Goal: Navigation & Orientation: Find specific page/section

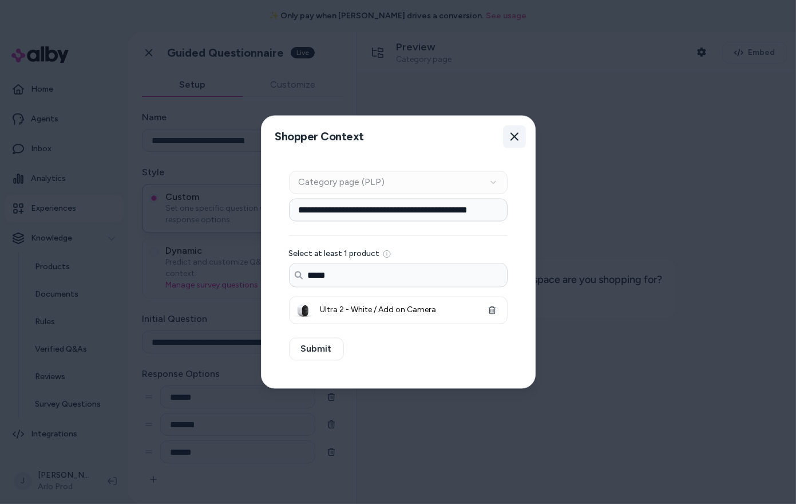
click at [522, 137] on button "Close" at bounding box center [514, 136] width 23 height 23
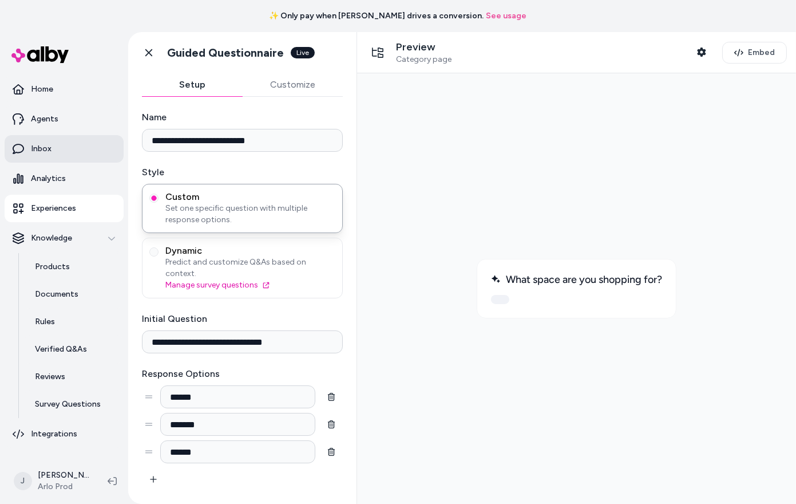
click at [44, 154] on p "Inbox" at bounding box center [41, 148] width 21 height 11
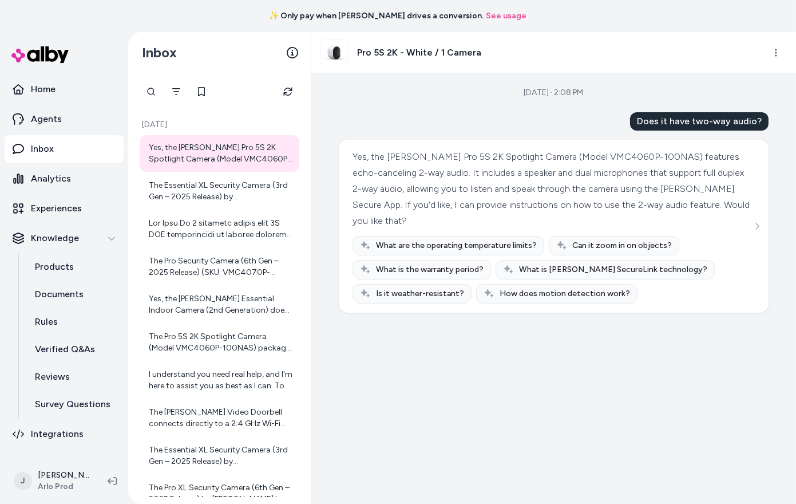
click at [149, 90] on div at bounding box center [151, 91] width 23 height 23
click at [256, 53] on div "Inbox" at bounding box center [219, 52] width 183 height 41
click at [175, 91] on icon "Filter" at bounding box center [176, 91] width 8 height 7
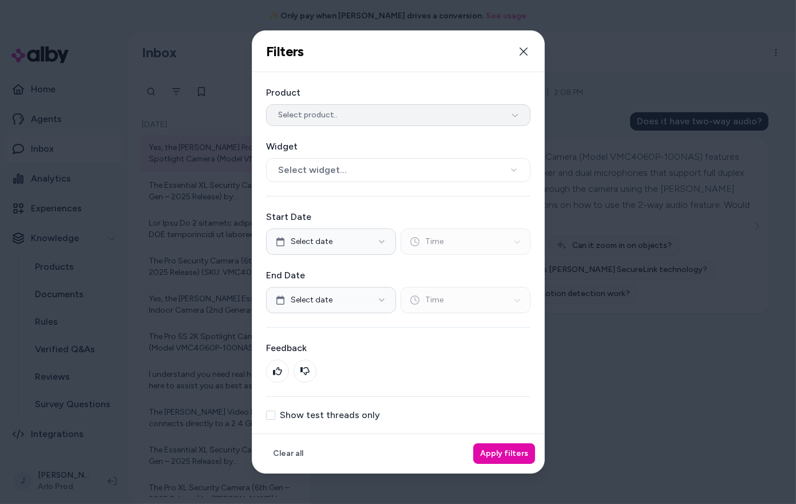
click at [309, 117] on span "Select product.." at bounding box center [308, 114] width 60 height 11
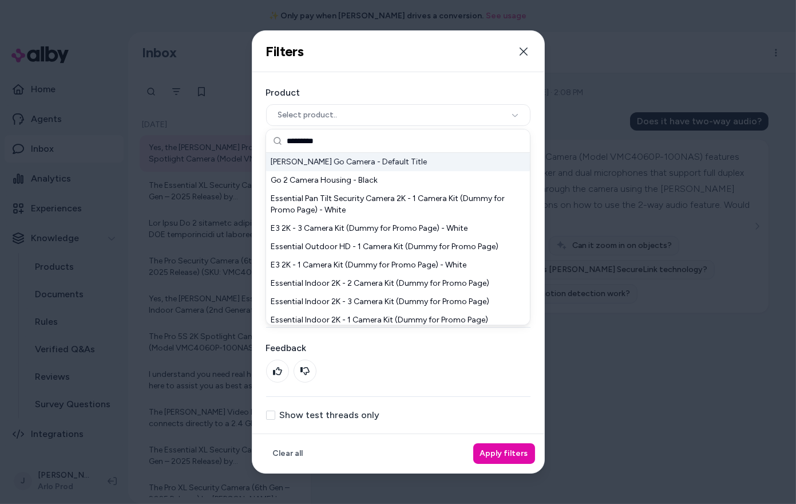
type input "*********"
click at [322, 164] on div "[PERSON_NAME] Go Camera - Default Title" at bounding box center [398, 162] width 264 height 18
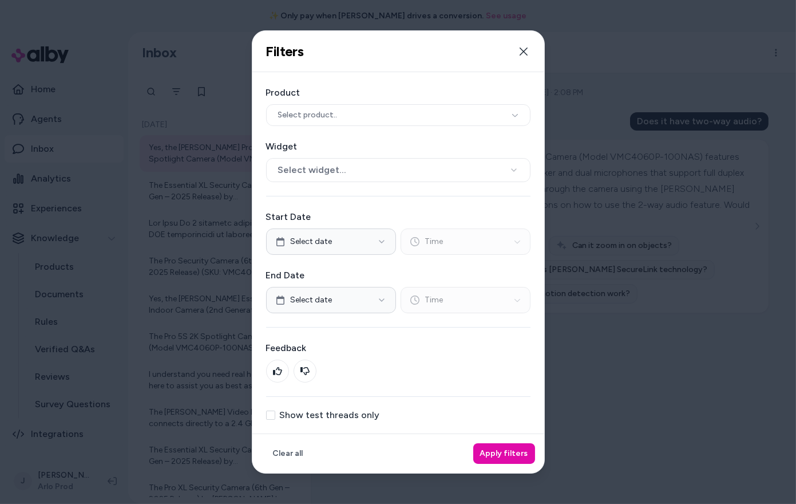
click at [296, 411] on label "Show test threads only" at bounding box center [330, 415] width 100 height 9
click at [275, 411] on button "Show test threads only" at bounding box center [270, 415] width 9 height 9
click at [487, 445] on button "Apply filters" at bounding box center [504, 453] width 62 height 21
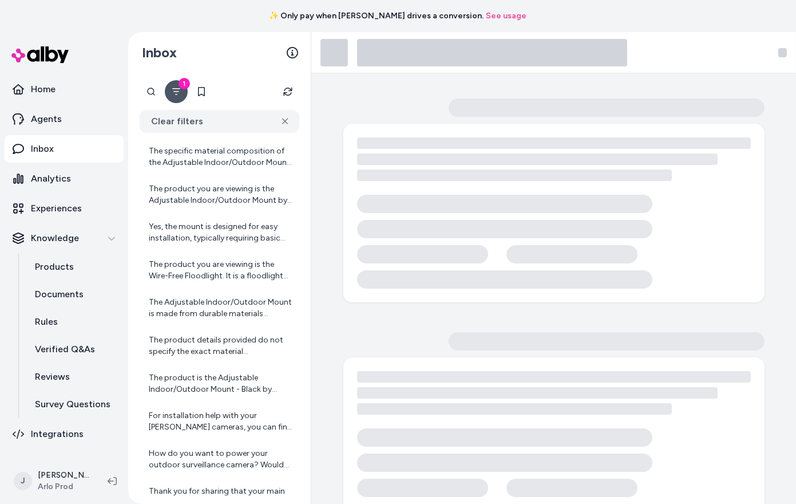
scroll to position [222, 0]
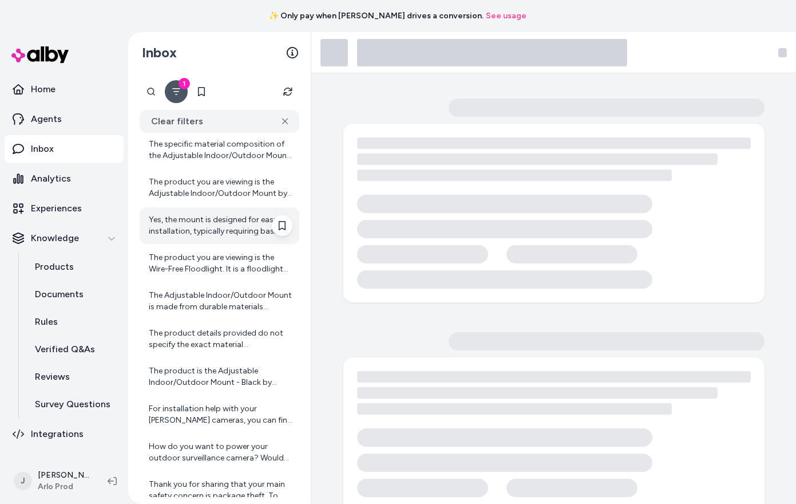
click at [214, 217] on div "Yes, the mount is designed for easy installation, typically requiring basic too…" at bounding box center [221, 225] width 144 height 23
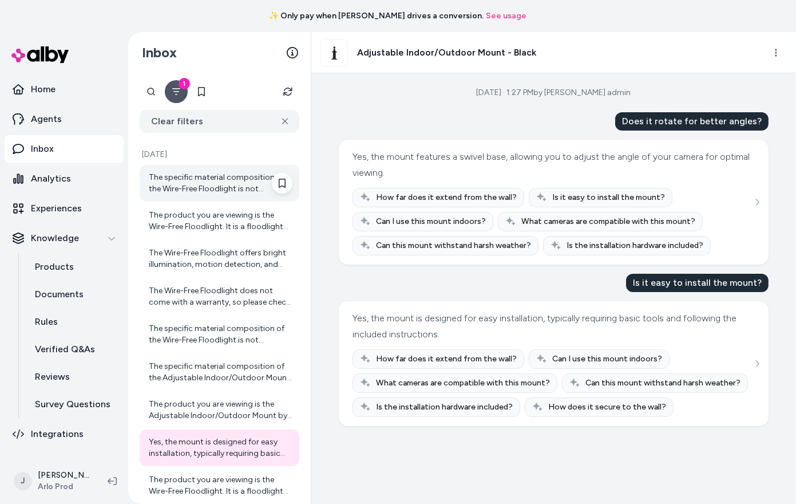
click at [203, 169] on div "The specific material composition of the Wire-Free Floodlight is not provided i…" at bounding box center [220, 183] width 160 height 37
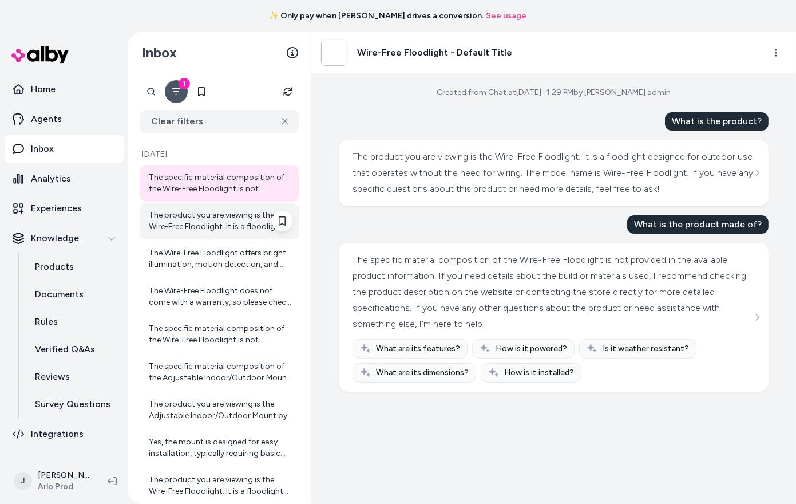
click at [198, 225] on div "The product you are viewing is the Wire-Free Floodlight. It is a floodlight des…" at bounding box center [221, 221] width 144 height 23
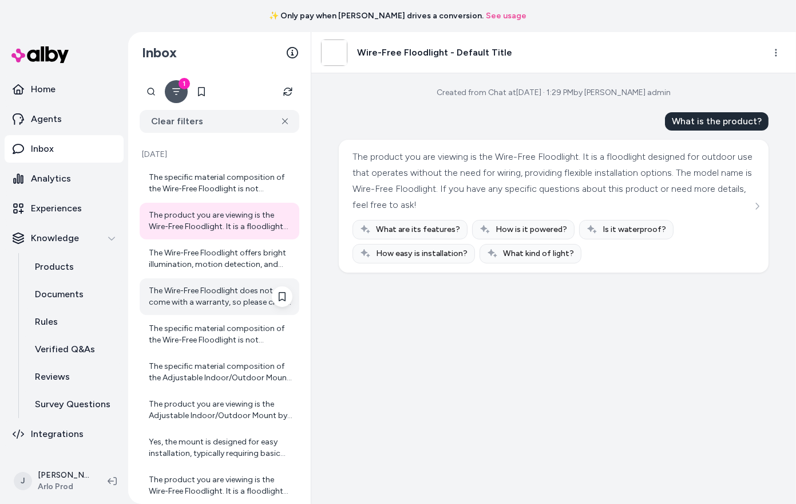
click at [195, 288] on div "The Wire-Free Floodlight does not come with a warranty, so please check our sup…" at bounding box center [221, 296] width 144 height 23
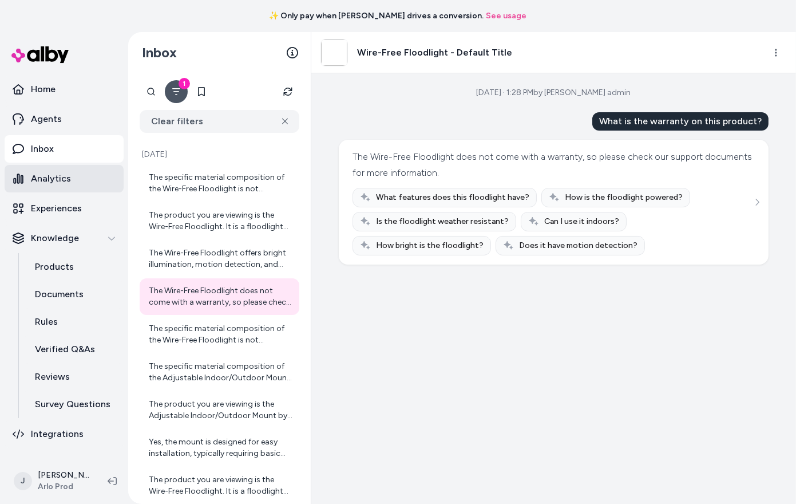
click at [58, 181] on p "Analytics" at bounding box center [51, 179] width 40 height 14
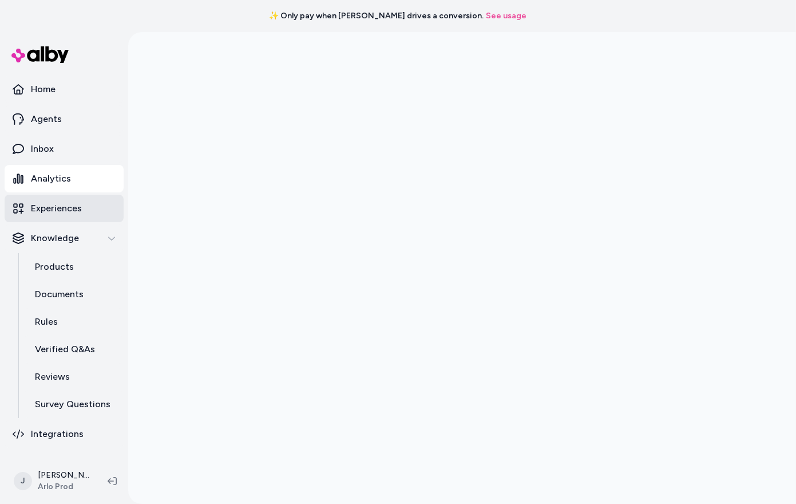
click at [58, 212] on p "Experiences" at bounding box center [56, 209] width 51 height 14
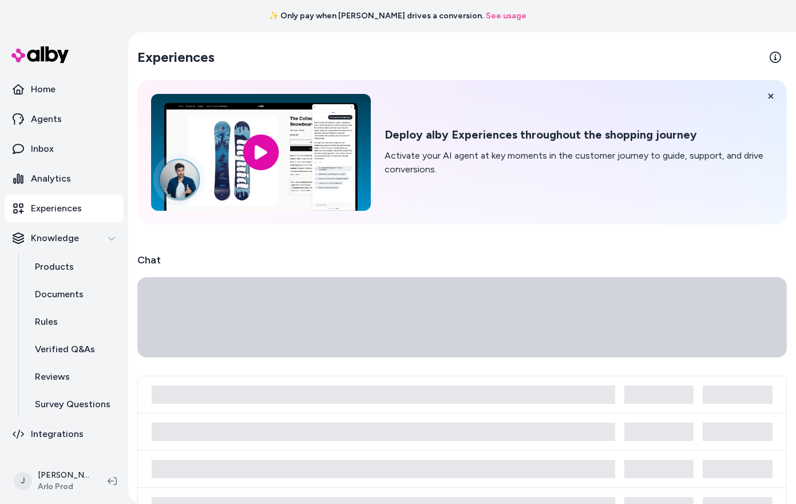
click at [58, 210] on p "Experiences" at bounding box center [56, 209] width 51 height 14
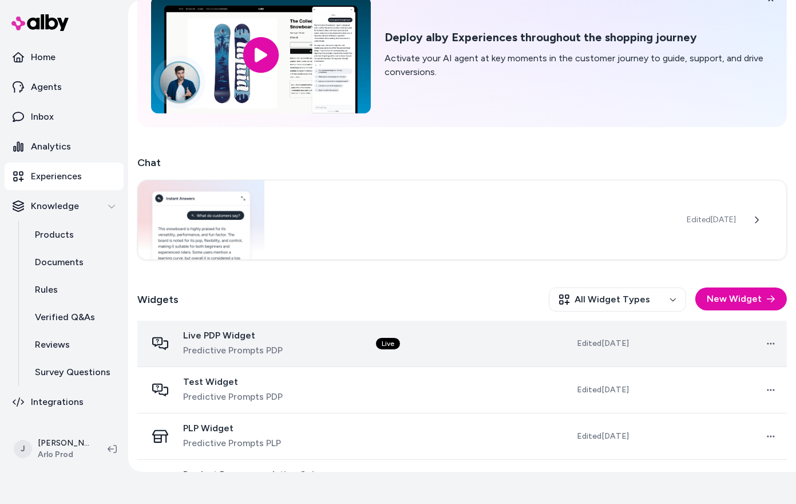
scroll to position [106, 0]
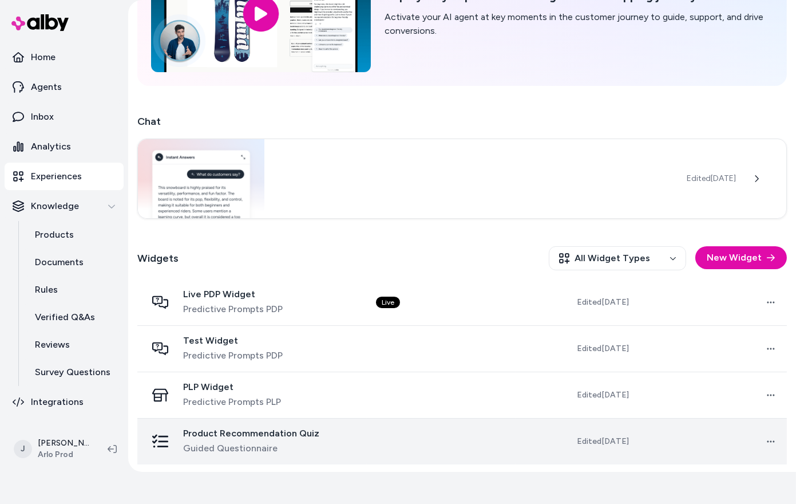
click at [223, 428] on span "Product Recommendation Quiz" at bounding box center [251, 433] width 136 height 11
click at [229, 438] on div "Product Recommendation Quiz Guided Questionnaire" at bounding box center [251, 441] width 136 height 27
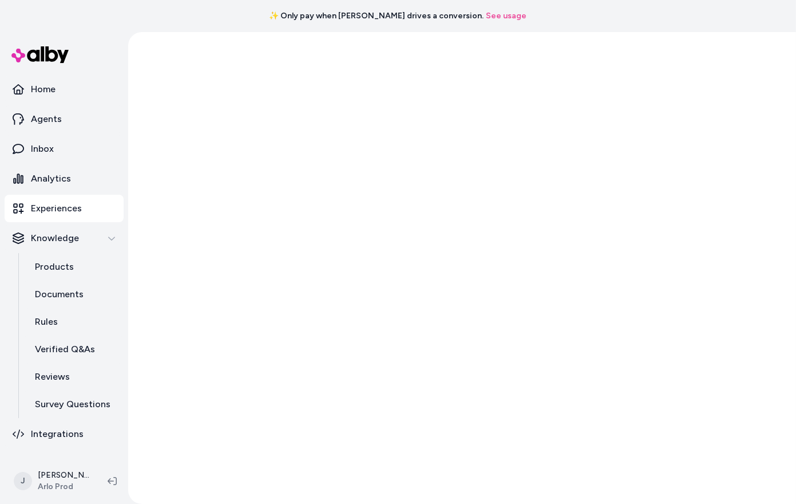
click at [256, 441] on div at bounding box center [462, 268] width 668 height 472
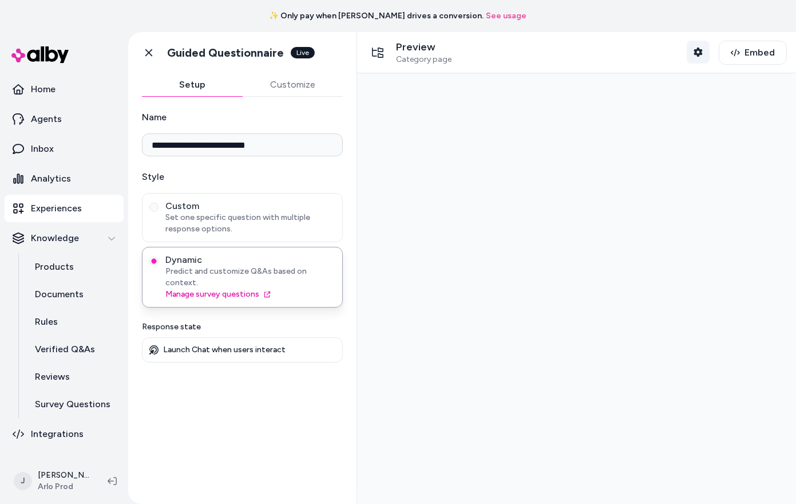
click at [701, 46] on button "Shopper Context" at bounding box center [698, 52] width 23 height 23
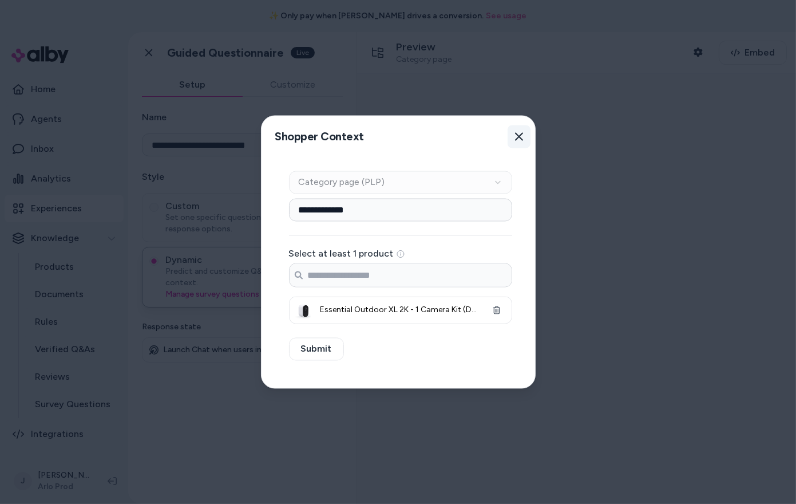
click at [518, 136] on icon "button" at bounding box center [519, 136] width 9 height 9
